Goal: Task Accomplishment & Management: Use online tool/utility

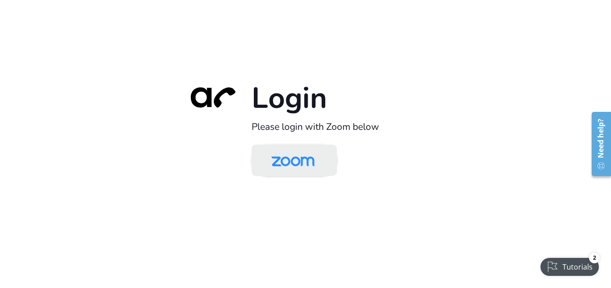
click at [297, 165] on img at bounding box center [293, 161] width 62 height 29
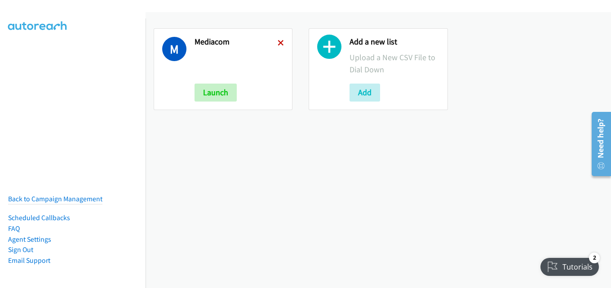
click at [278, 41] on icon at bounding box center [281, 43] width 6 height 6
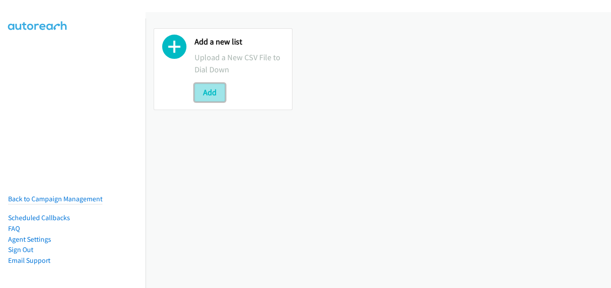
click at [209, 96] on button "Add" at bounding box center [210, 93] width 31 height 18
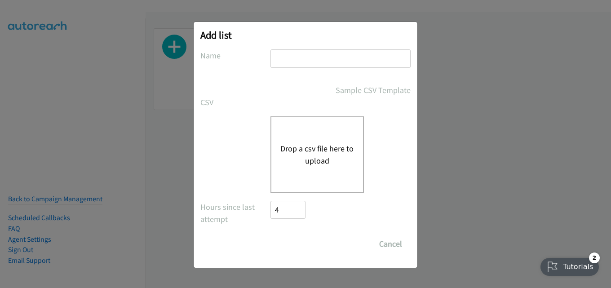
click at [283, 58] on input "text" at bounding box center [341, 58] width 140 height 18
type input "mediacom"
click at [304, 151] on button "Drop a csv file here to upload" at bounding box center [318, 155] width 74 height 24
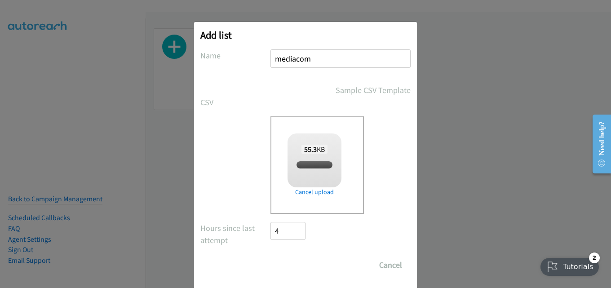
checkbox input "true"
click at [304, 263] on input "Save List" at bounding box center [294, 265] width 47 height 18
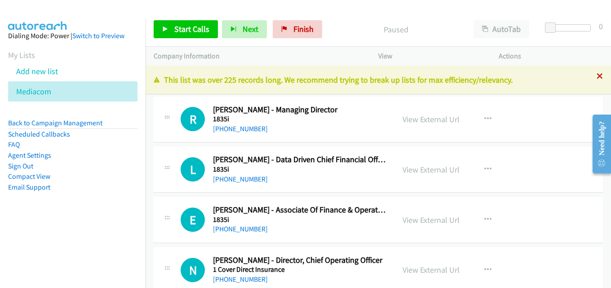
click at [597, 75] on icon at bounding box center [600, 77] width 6 height 6
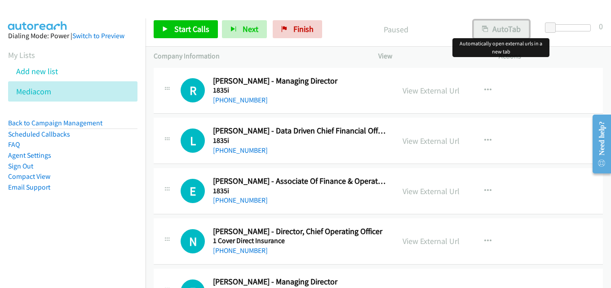
click at [499, 24] on button "AutoTab" at bounding box center [502, 29] width 56 height 18
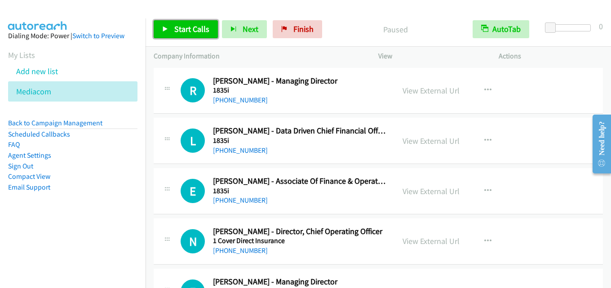
click at [189, 27] on span "Start Calls" at bounding box center [191, 29] width 35 height 10
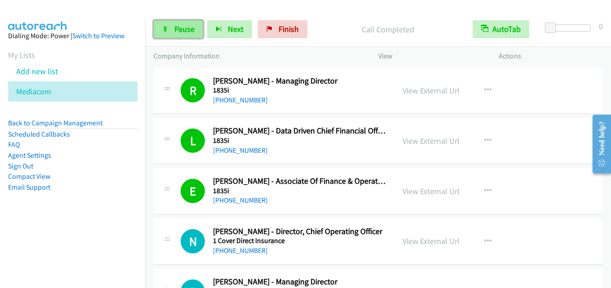
click at [181, 25] on span "Pause" at bounding box center [184, 29] width 20 height 10
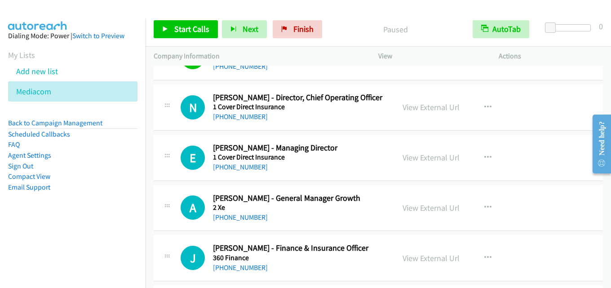
scroll to position [135, 0]
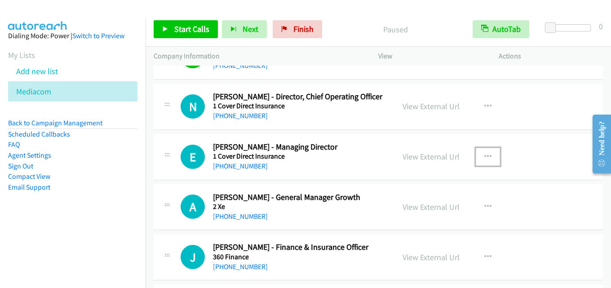
click at [490, 155] on button "button" at bounding box center [488, 157] width 24 height 18
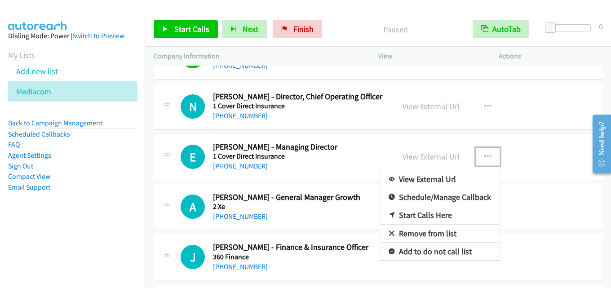
click at [431, 216] on link "Start Calls Here" at bounding box center [440, 215] width 120 height 18
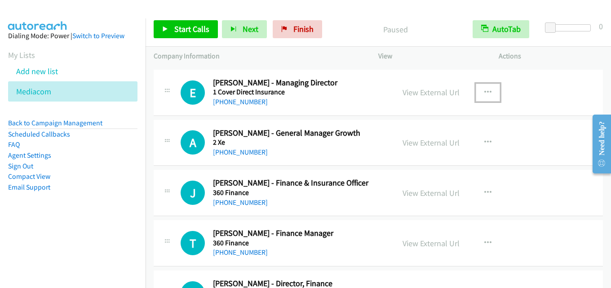
scroll to position [180, 0]
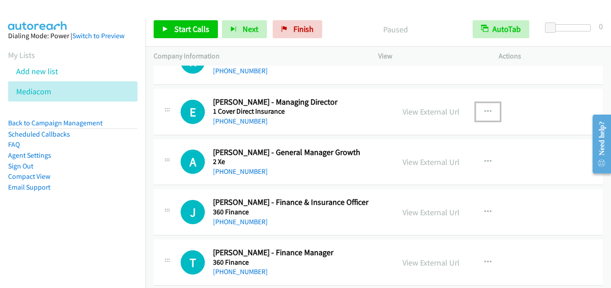
click at [487, 106] on button "button" at bounding box center [488, 112] width 24 height 18
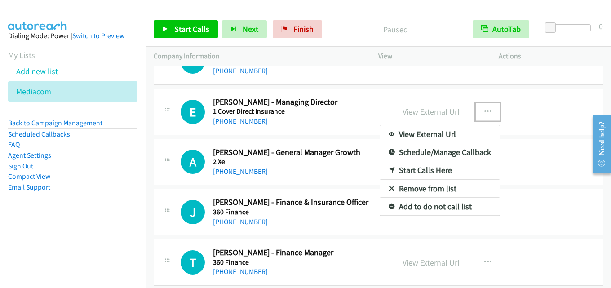
click at [436, 168] on link "Start Calls Here" at bounding box center [440, 170] width 120 height 18
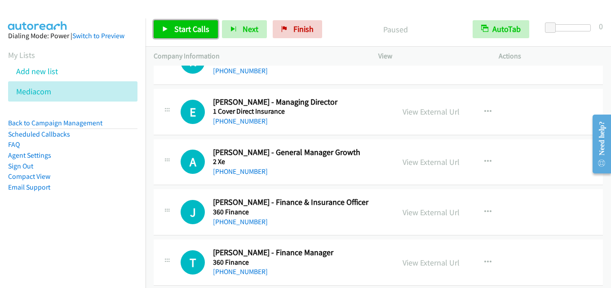
click at [176, 28] on span "Start Calls" at bounding box center [191, 29] width 35 height 10
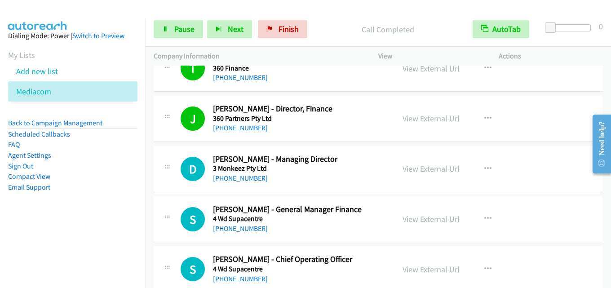
scroll to position [360, 0]
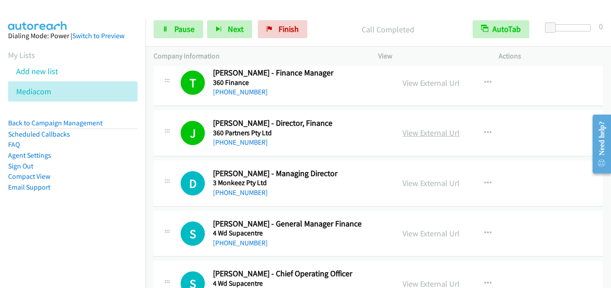
click at [431, 135] on link "View External Url" at bounding box center [431, 133] width 57 height 10
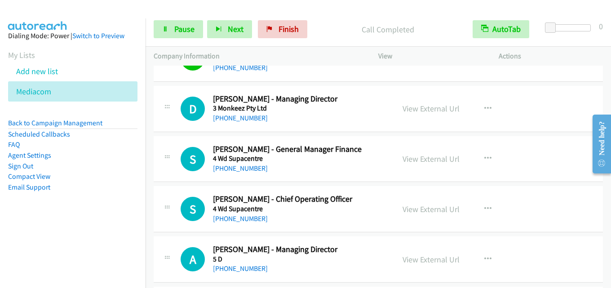
scroll to position [450, 0]
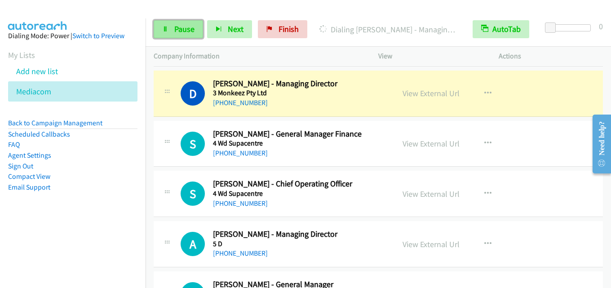
click at [192, 26] on span "Pause" at bounding box center [184, 29] width 20 height 10
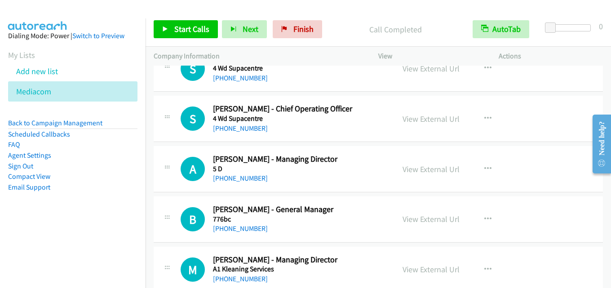
scroll to position [539, 0]
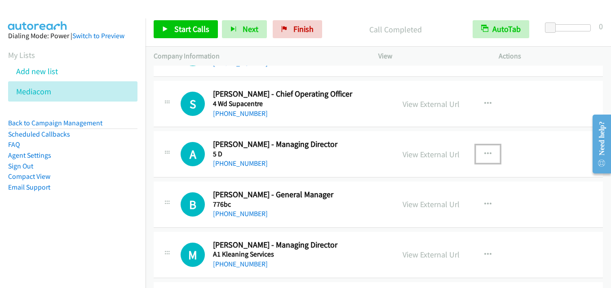
click at [480, 152] on button "button" at bounding box center [488, 154] width 24 height 18
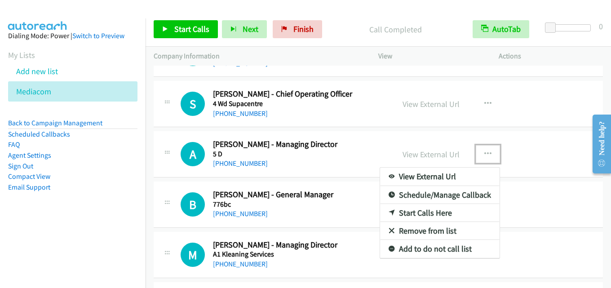
click at [431, 210] on link "Start Calls Here" at bounding box center [440, 213] width 120 height 18
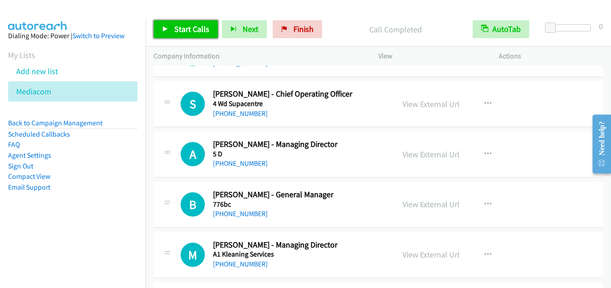
click at [191, 27] on span "Start Calls" at bounding box center [191, 29] width 35 height 10
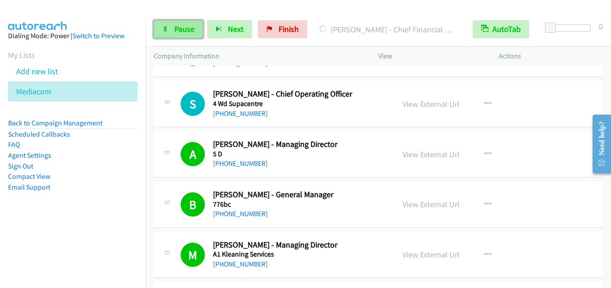
click at [167, 33] on link "Pause" at bounding box center [178, 29] width 49 height 18
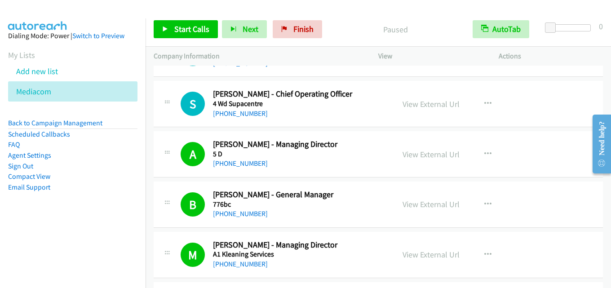
click at [327, 39] on div "Start Calls Pause Next Finish Paused AutoTab AutoTab 0" at bounding box center [379, 29] width 466 height 35
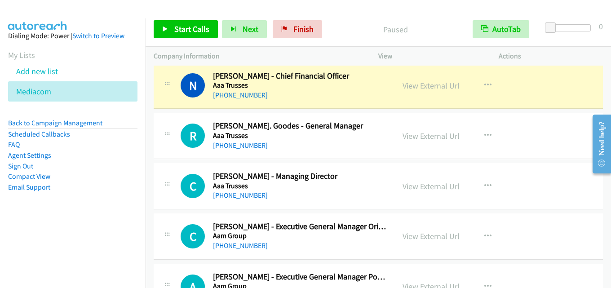
scroll to position [764, 0]
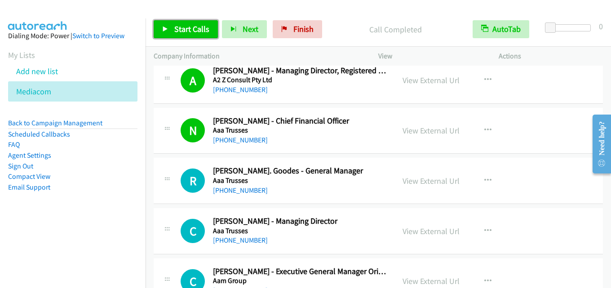
click at [187, 26] on span "Start Calls" at bounding box center [191, 29] width 35 height 10
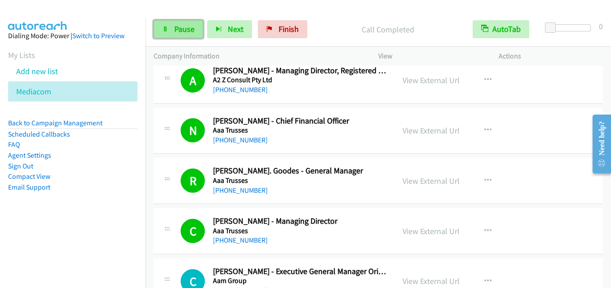
click at [187, 27] on span "Pause" at bounding box center [184, 29] width 20 height 10
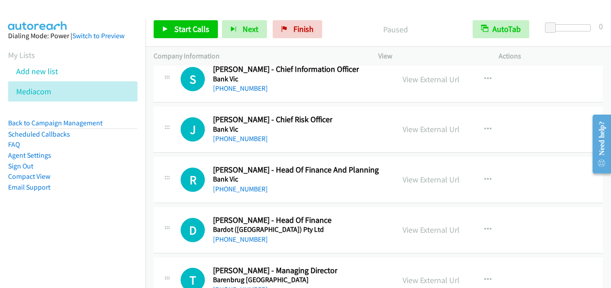
scroll to position [15119, 0]
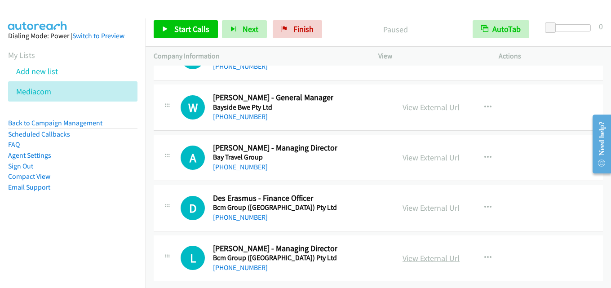
click at [427, 253] on link "View External Url" at bounding box center [431, 258] width 57 height 10
click at [428, 203] on link "View External Url" at bounding box center [431, 208] width 57 height 10
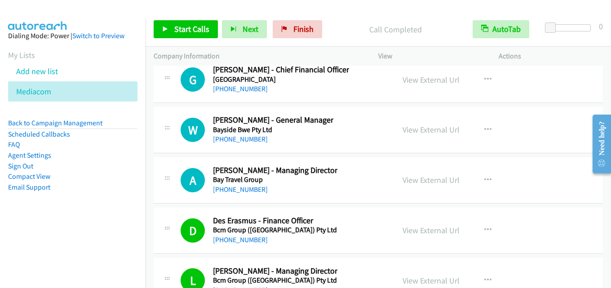
scroll to position [15074, 0]
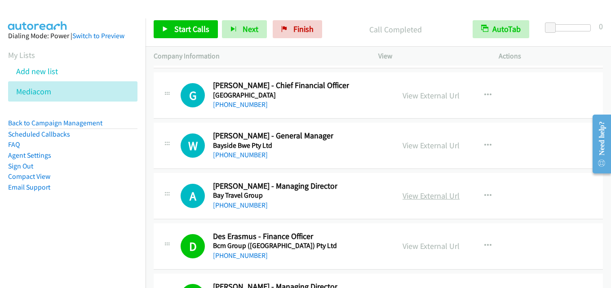
click at [414, 193] on link "View External Url" at bounding box center [431, 196] width 57 height 10
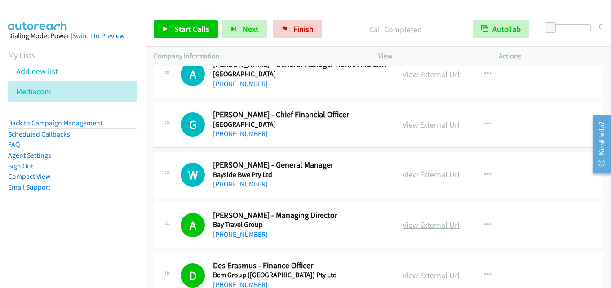
scroll to position [15029, 0]
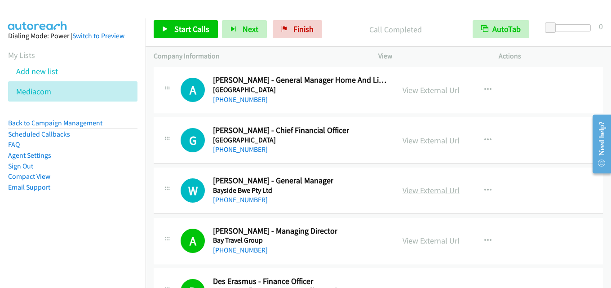
click at [437, 192] on link "View External Url" at bounding box center [431, 190] width 57 height 10
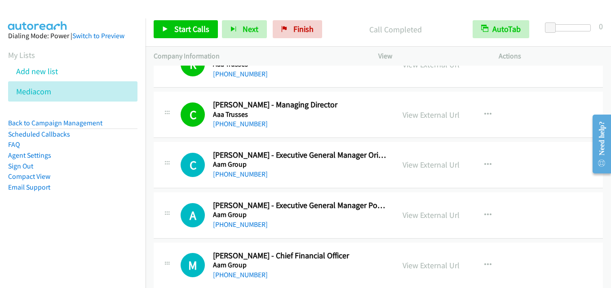
scroll to position [896, 0]
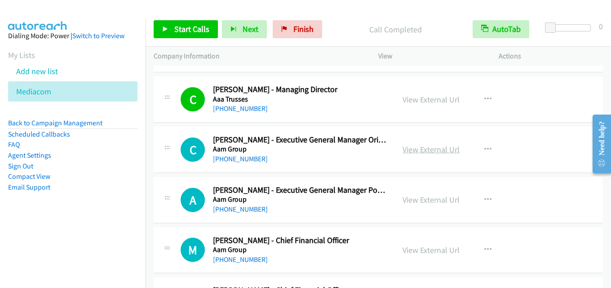
click at [417, 152] on link "View External Url" at bounding box center [431, 149] width 57 height 10
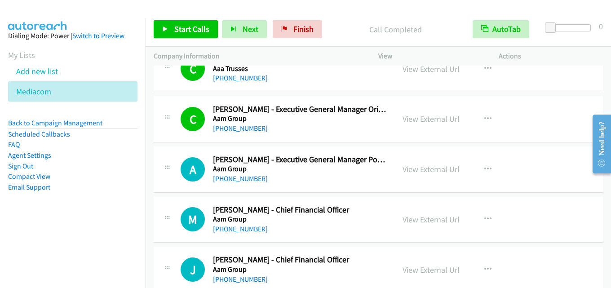
scroll to position [941, 0]
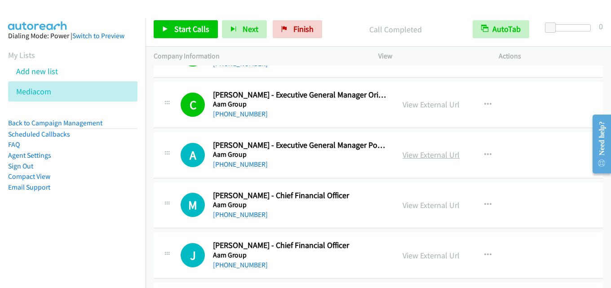
click at [412, 156] on link "View External Url" at bounding box center [431, 155] width 57 height 10
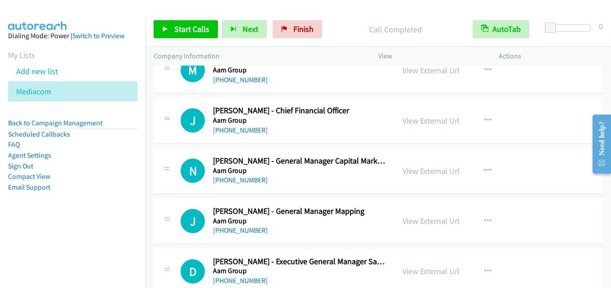
scroll to position [1031, 0]
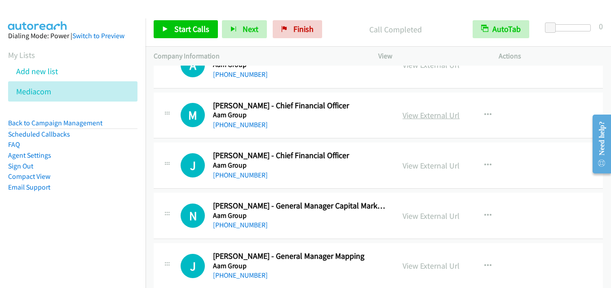
click at [430, 116] on link "View External Url" at bounding box center [431, 115] width 57 height 10
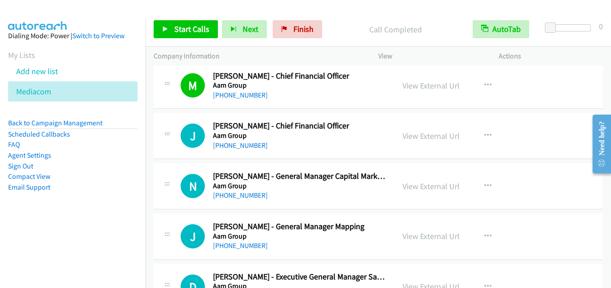
scroll to position [1076, 0]
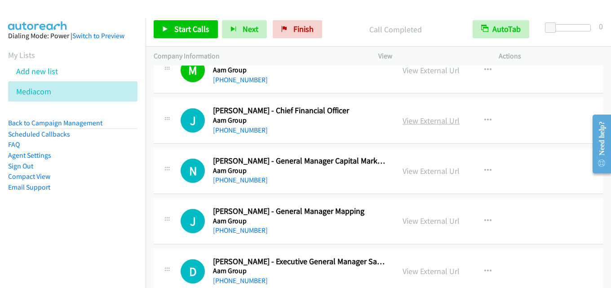
click at [428, 119] on link "View External Url" at bounding box center [431, 121] width 57 height 10
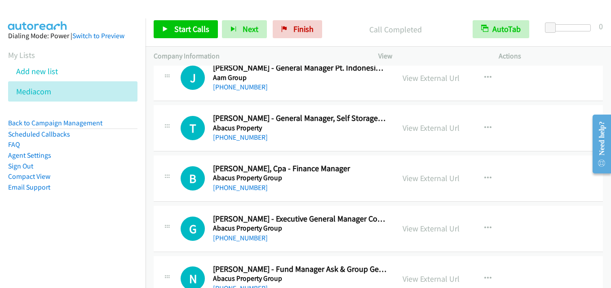
scroll to position [1435, 0]
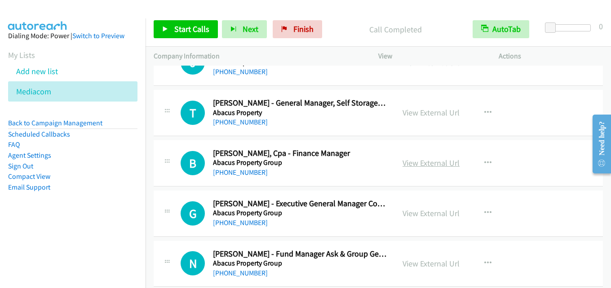
click at [422, 167] on link "View External Url" at bounding box center [431, 163] width 57 height 10
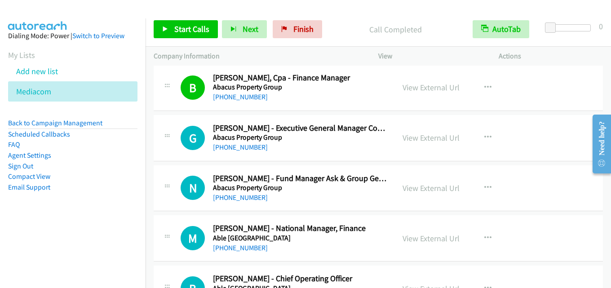
scroll to position [1525, 0]
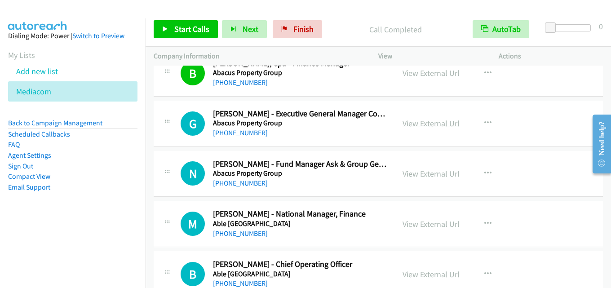
click at [421, 121] on link "View External Url" at bounding box center [431, 123] width 57 height 10
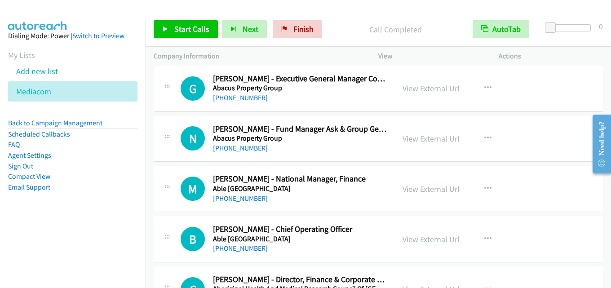
scroll to position [1570, 0]
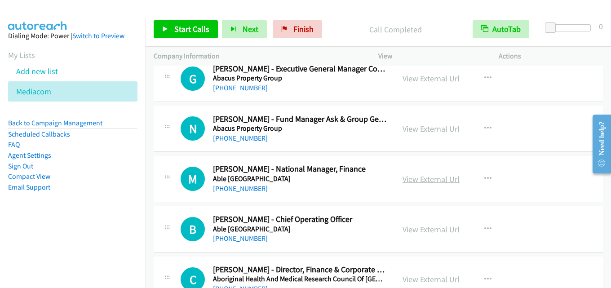
click at [440, 178] on link "View External Url" at bounding box center [431, 179] width 57 height 10
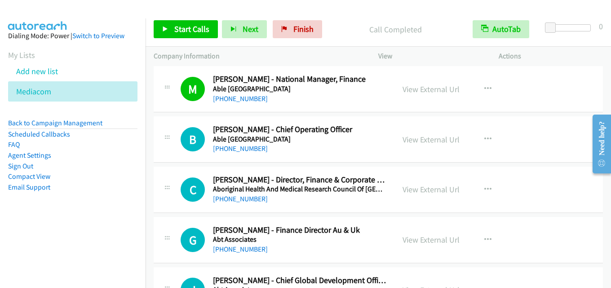
scroll to position [1705, 0]
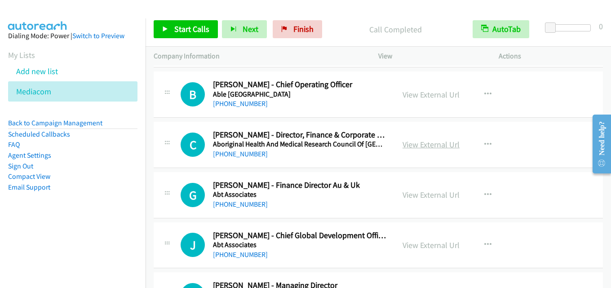
click at [439, 143] on link "View External Url" at bounding box center [431, 144] width 57 height 10
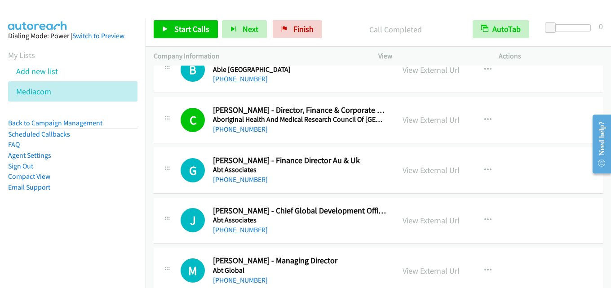
scroll to position [1750, 0]
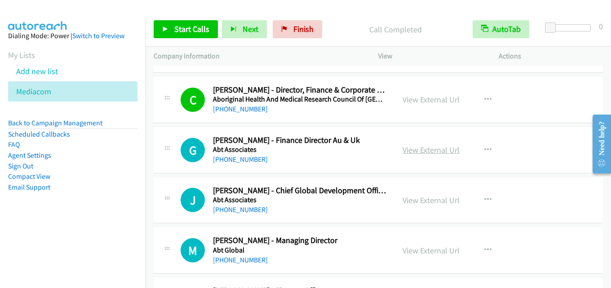
click at [430, 152] on link "View External Url" at bounding box center [431, 150] width 57 height 10
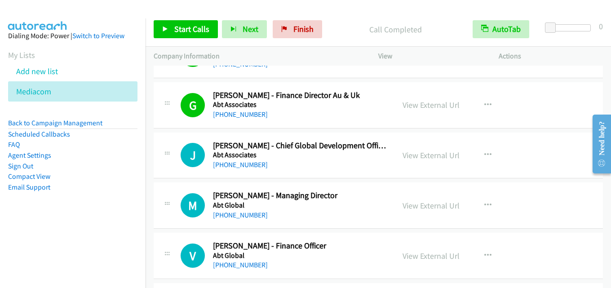
scroll to position [1840, 0]
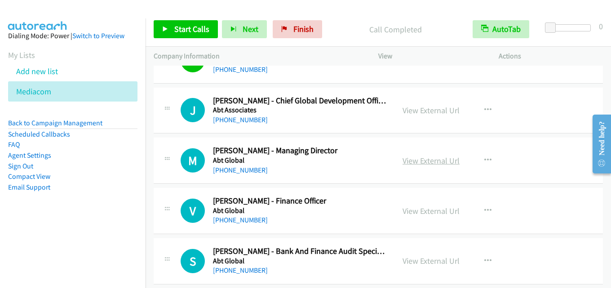
click at [419, 160] on link "View External Url" at bounding box center [431, 161] width 57 height 10
